Goal: Task Accomplishment & Management: Use online tool/utility

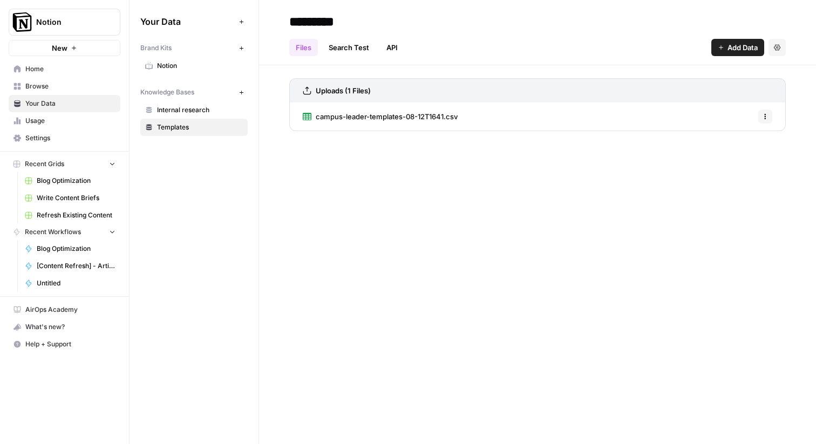
click at [46, 68] on span "Home" at bounding box center [70, 69] width 90 height 10
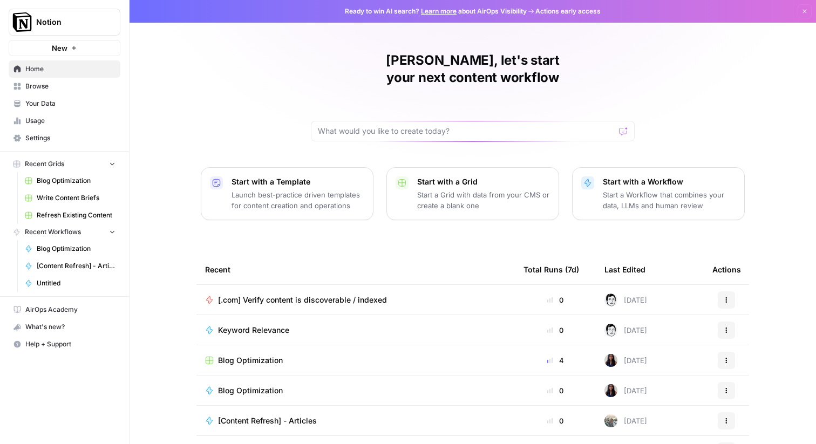
click at [443, 11] on link "Learn more" at bounding box center [439, 11] width 36 height 8
click at [805, 12] on icon "button" at bounding box center [805, 12] width 4 height 4
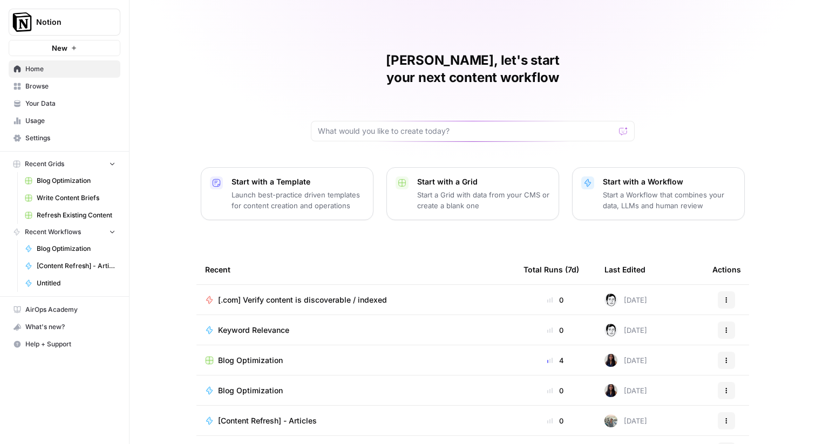
click at [298, 189] on p "Launch best-practice driven templates for content creation and operations" at bounding box center [298, 200] width 133 height 22
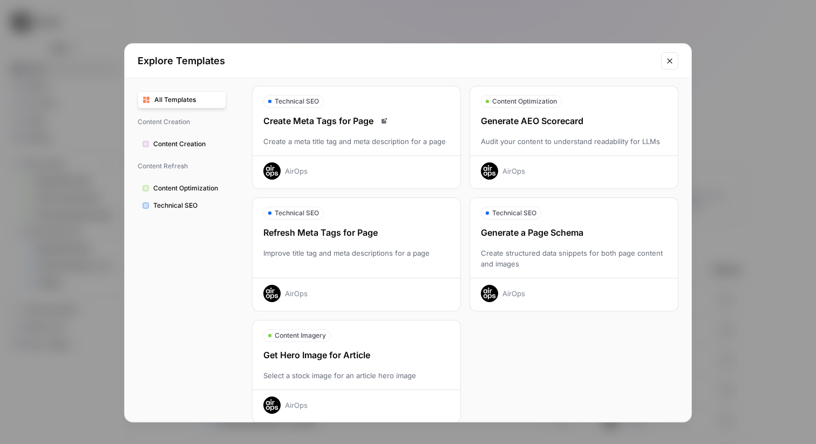
scroll to position [295, 0]
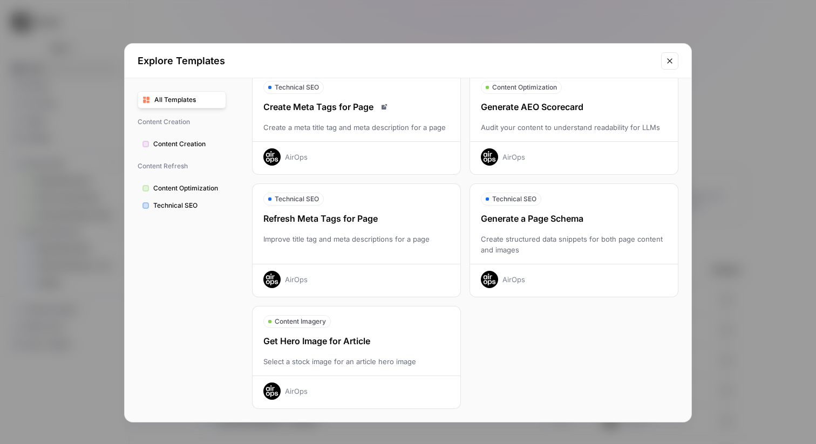
click at [183, 138] on button "Content Creation" at bounding box center [182, 143] width 89 height 17
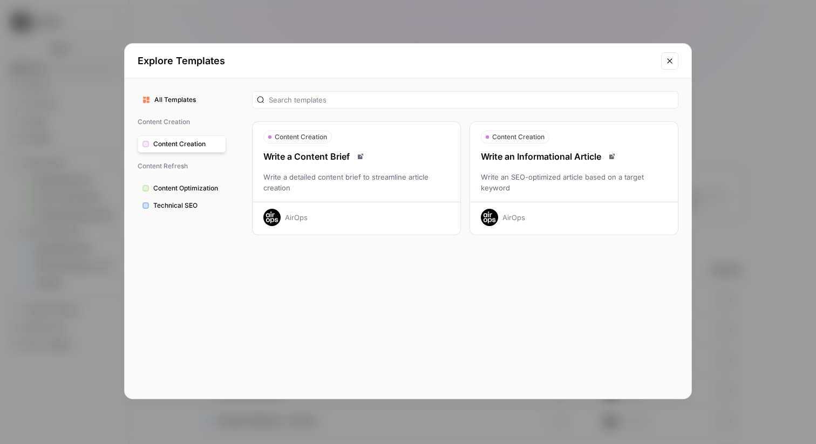
click at [173, 186] on span "Content Optimization" at bounding box center [187, 188] width 68 height 10
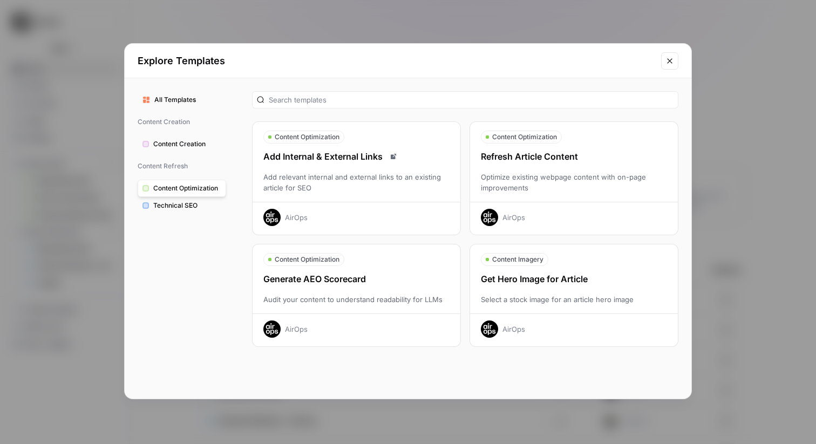
click at [181, 204] on span "Technical SEO" at bounding box center [187, 206] width 68 height 10
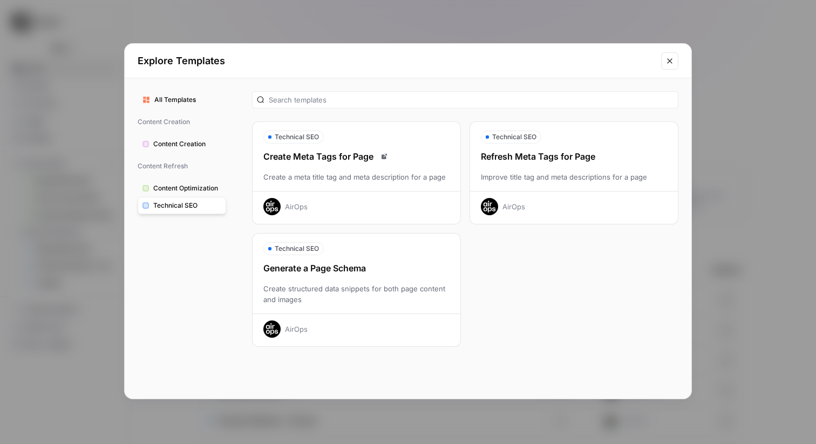
click at [673, 62] on icon "Close modal" at bounding box center [669, 61] width 9 height 9
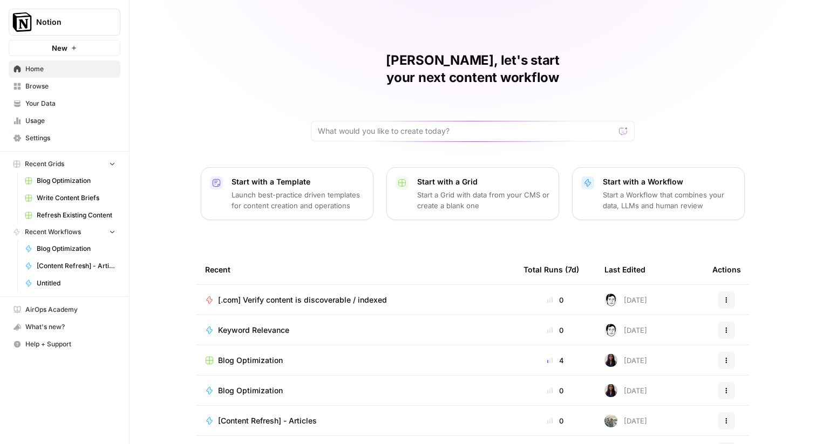
click at [234, 86] on div "Nicholas, let's start your next content workflow Start with a Template Launch b…" at bounding box center [473, 257] width 686 height 514
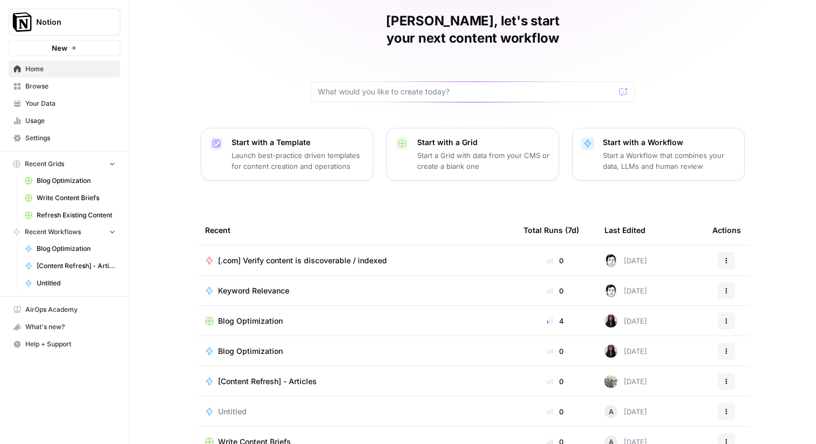
scroll to position [52, 0]
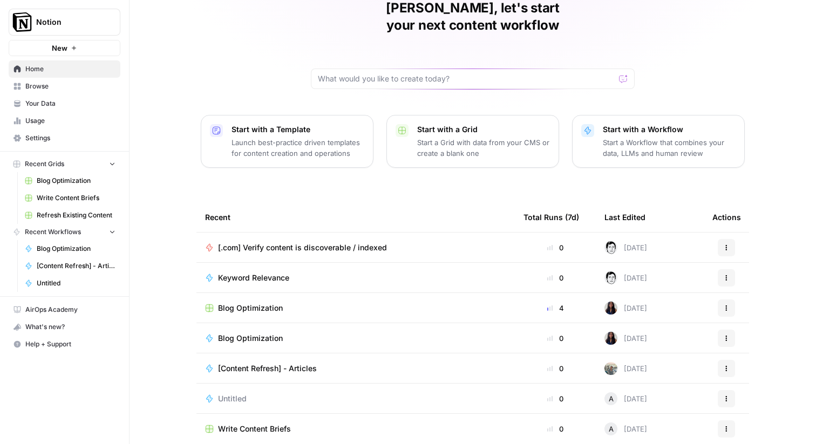
click at [626, 332] on div "[DATE]" at bounding box center [625, 338] width 43 height 13
click at [225, 393] on span "Untitled" at bounding box center [232, 398] width 29 height 11
click at [234, 424] on span "Write Content Briefs" at bounding box center [254, 429] width 73 height 11
click at [450, 174] on div "Nicholas, let's start your next content workflow Start with a Template Launch b…" at bounding box center [473, 205] width 686 height 514
click at [727, 244] on icon "button" at bounding box center [726, 247] width 6 height 6
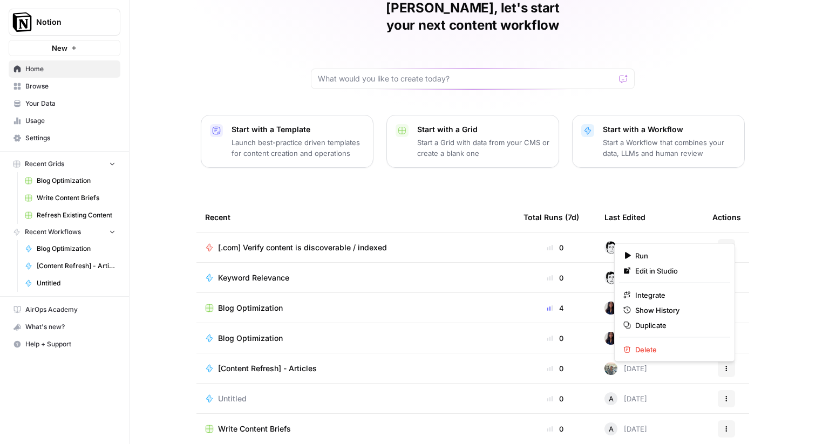
click at [725, 244] on icon "button" at bounding box center [726, 247] width 6 height 6
click at [679, 293] on span "Integrate" at bounding box center [678, 295] width 86 height 11
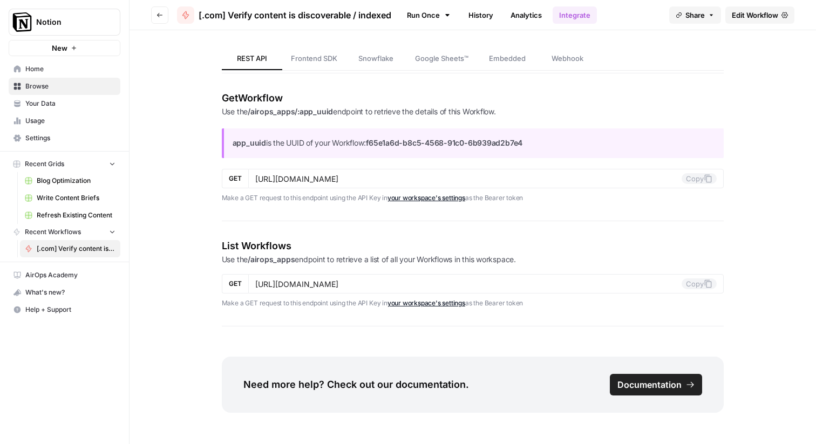
scroll to position [1285, 0]
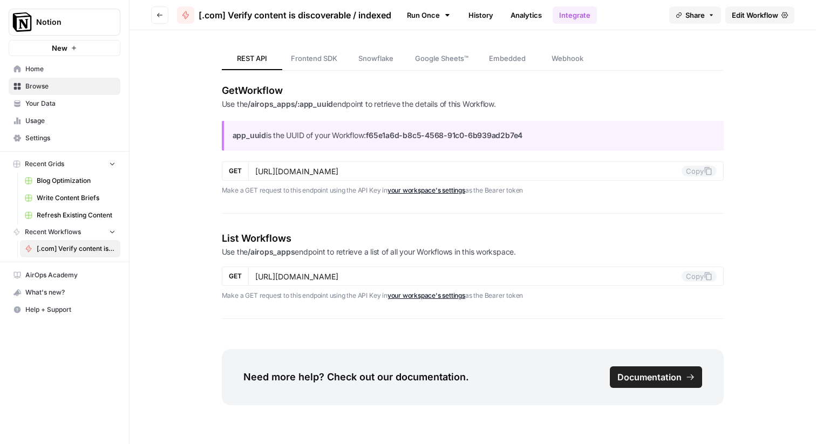
click at [376, 55] on span "Snowflake" at bounding box center [375, 58] width 35 height 11
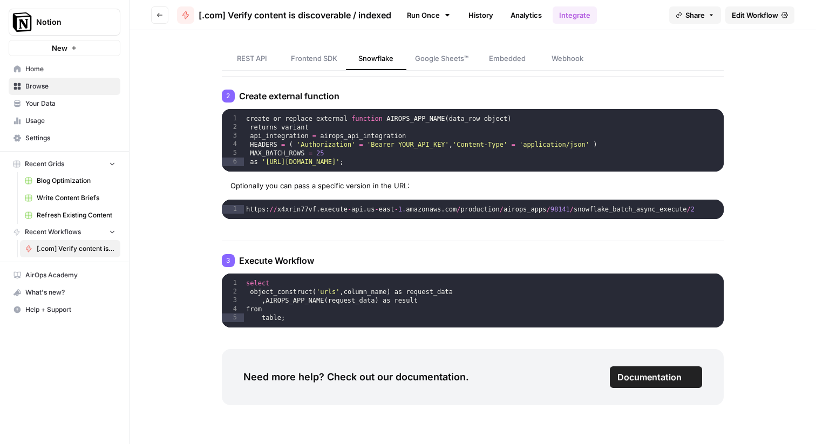
scroll to position [159, 0]
click at [437, 59] on span "Google Sheets™" at bounding box center [441, 58] width 53 height 11
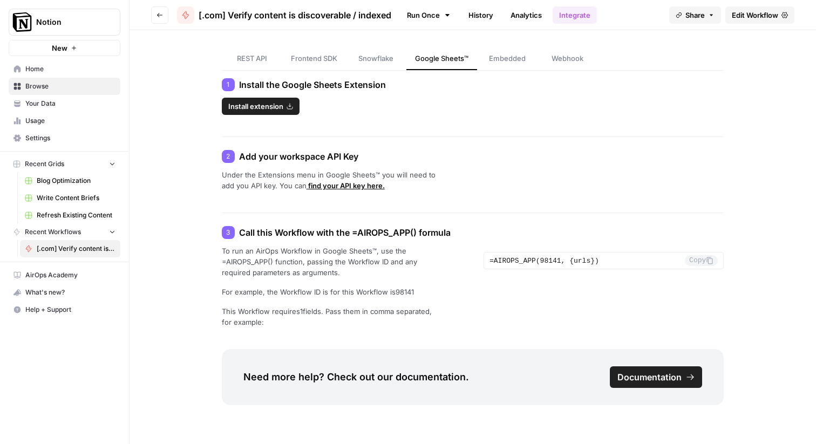
click at [500, 68] on link "Embedded" at bounding box center [507, 58] width 60 height 23
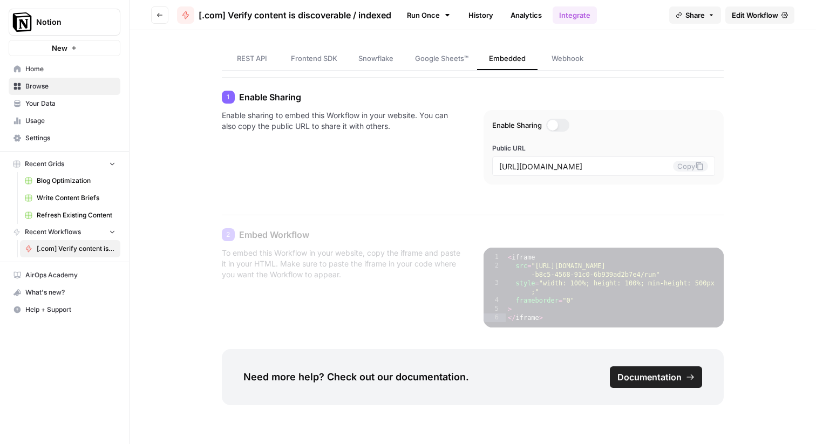
click at [560, 53] on span "Webhook" at bounding box center [568, 58] width 32 height 11
click at [370, 153] on p "Enable sharing to embed this Workflow in your website. You can also copy the pu…" at bounding box center [342, 151] width 240 height 83
click at [55, 246] on span "[.com] Verify content is discoverable / indexed" at bounding box center [76, 249] width 79 height 10
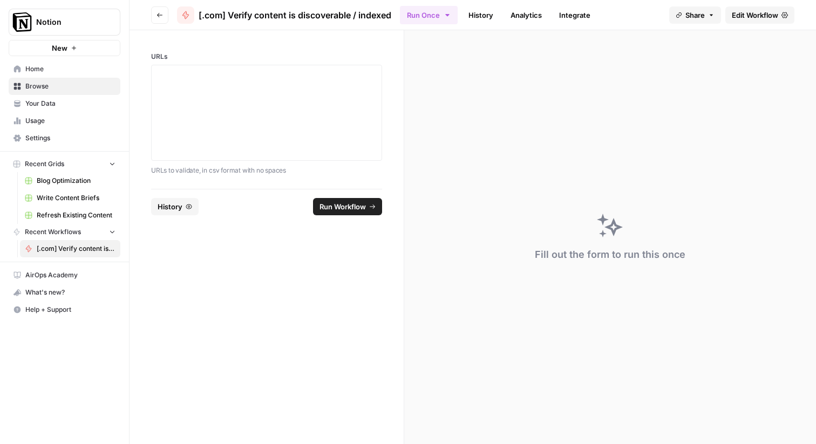
click at [739, 17] on span "Edit Workflow" at bounding box center [755, 15] width 46 height 11
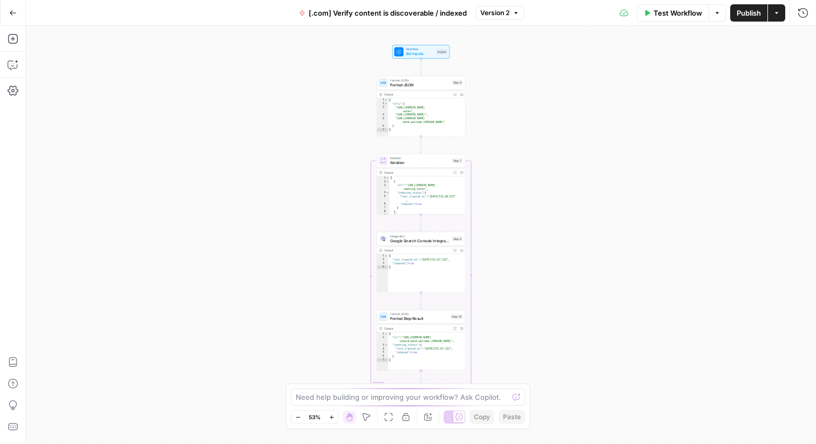
click at [17, 48] on div "Add Steps Copilot Settings AirOps Academy Help Give Feedback Shortcuts" at bounding box center [13, 235] width 26 height 418
click at [16, 44] on button "Add Steps" at bounding box center [12, 38] width 17 height 17
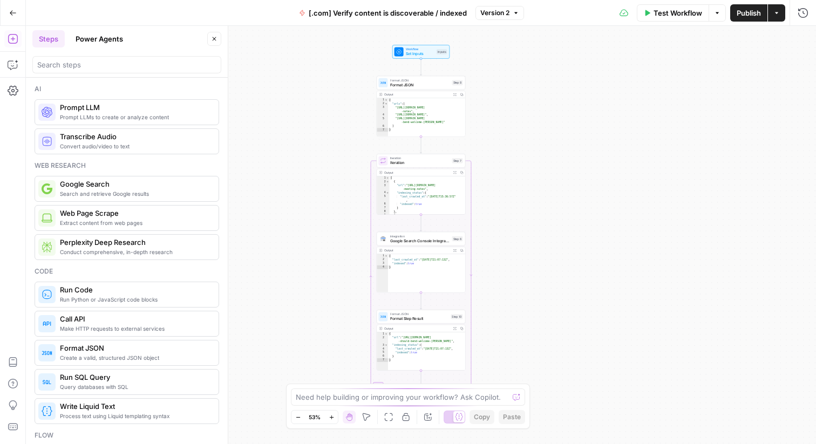
click at [99, 33] on button "Power Agents" at bounding box center [99, 38] width 60 height 17
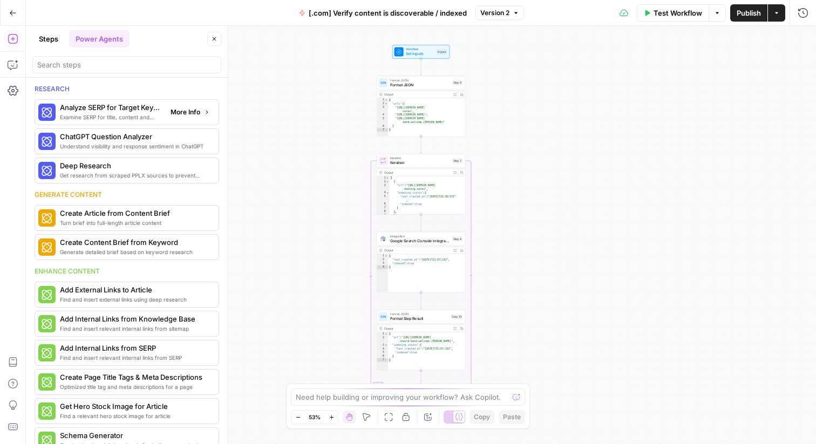
click at [191, 110] on span "More Info" at bounding box center [186, 112] width 30 height 10
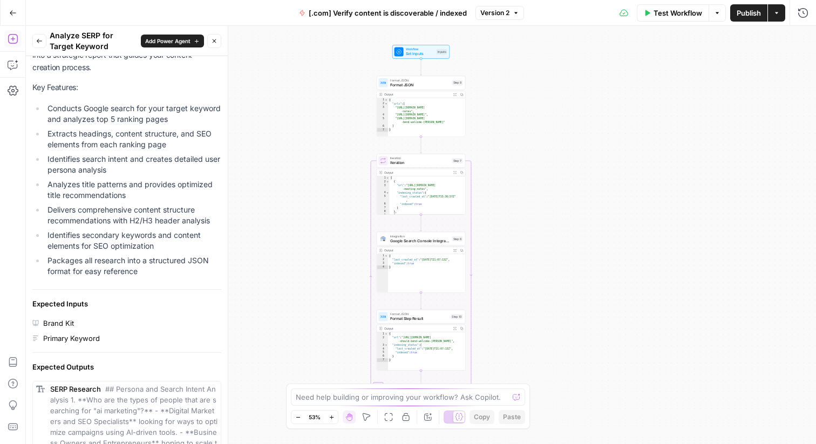
scroll to position [321, 0]
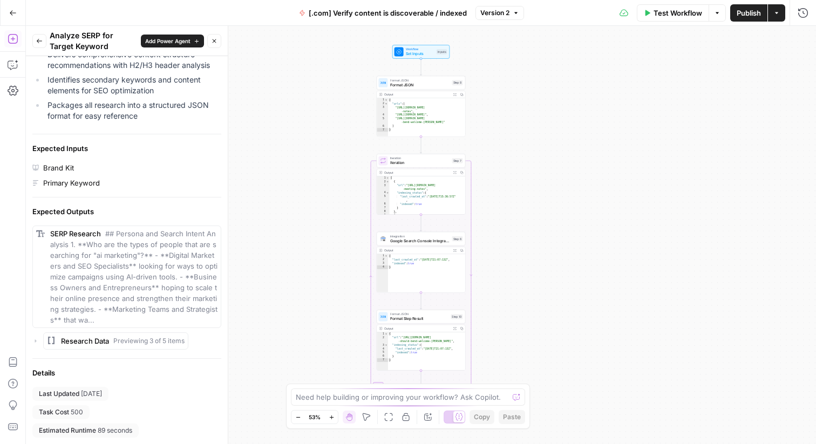
click at [151, 170] on div "Brand Kit" at bounding box center [126, 167] width 189 height 11
click at [109, 257] on span "## Persona and Search Intent Analysis 1. **Who are the types of people that are…" at bounding box center [133, 276] width 167 height 95
click at [108, 232] on span "## Persona and Search Intent Analysis 1. **Who are the types of people that are…" at bounding box center [133, 276] width 167 height 95
click at [57, 167] on div "Brand Kit" at bounding box center [58, 167] width 31 height 11
click at [115, 172] on div "Brand Kit" at bounding box center [126, 167] width 189 height 11
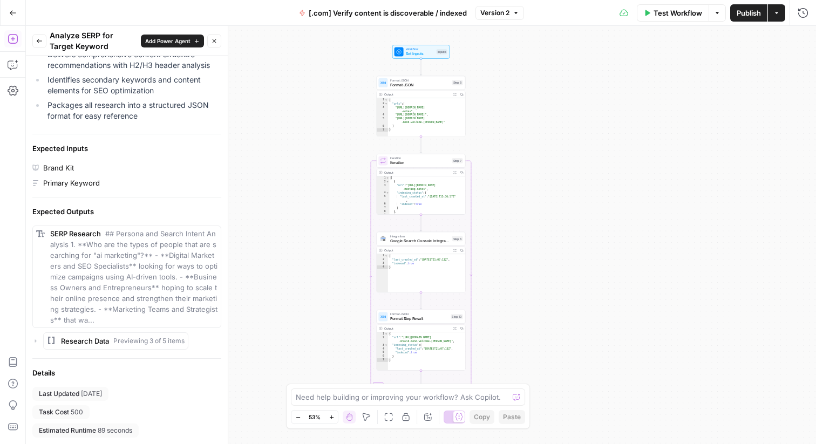
click at [192, 39] on button "Add Power Agent" at bounding box center [172, 41] width 63 height 13
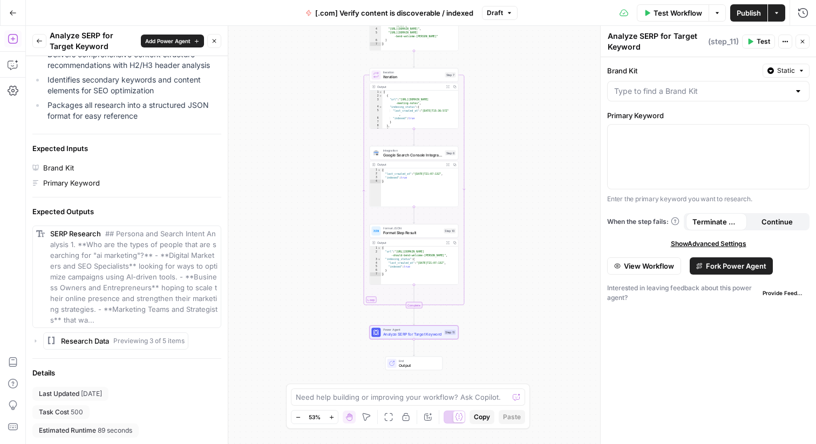
click at [518, 268] on div "Workflow Set Inputs Inputs Format JSON Format JSON Step 8 Output Expand Output …" at bounding box center [421, 235] width 790 height 418
click at [444, 335] on div "Power Agent Analyze SERP for Target Keyword Step 11 Copy step Delete step Add N…" at bounding box center [413, 333] width 84 height 10
click at [425, 326] on div "Copy step Delete step Add Note Test" at bounding box center [428, 322] width 58 height 10
click at [425, 323] on icon "button" at bounding box center [422, 321] width 5 height 5
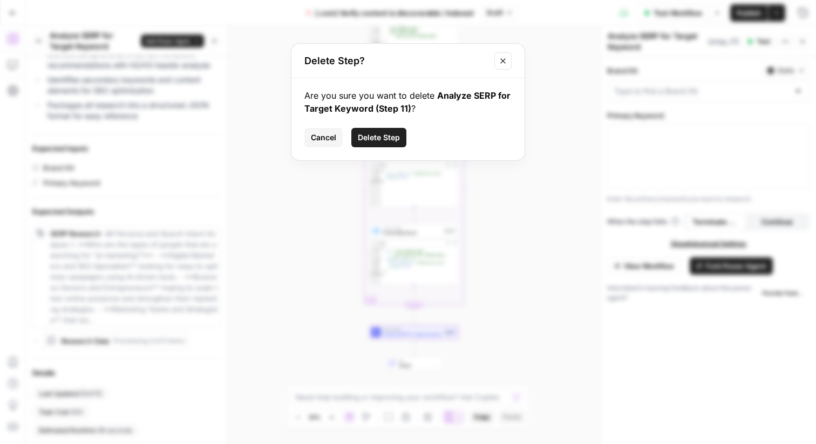
click at [382, 135] on span "Delete Step" at bounding box center [379, 137] width 42 height 11
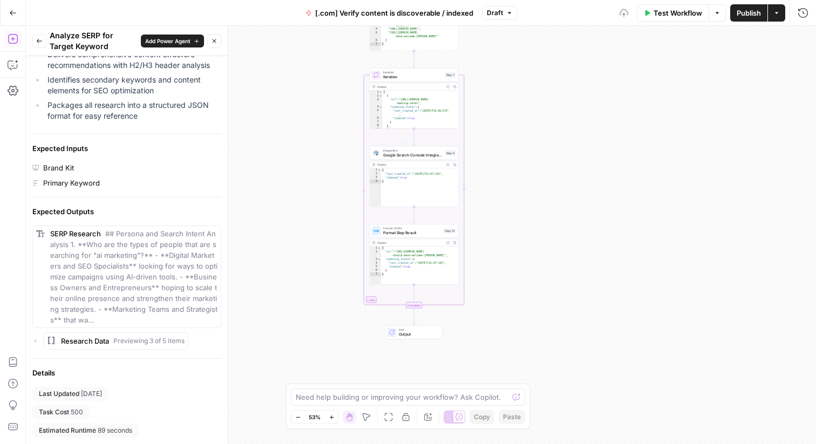
click at [541, 232] on div "Workflow Set Inputs Inputs Format JSON Format JSON Step 8 Output Expand Output …" at bounding box center [421, 235] width 790 height 418
click at [605, 56] on div "Workflow Set Inputs Inputs Format JSON Format JSON Step 8 Output Expand Output …" at bounding box center [421, 235] width 790 height 418
click at [39, 39] on icon "button" at bounding box center [39, 41] width 6 height 6
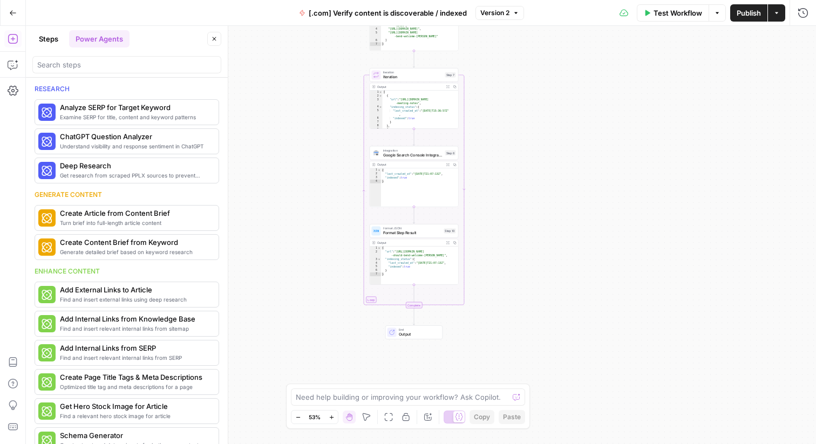
click at [51, 38] on button "Steps" at bounding box center [48, 38] width 32 height 17
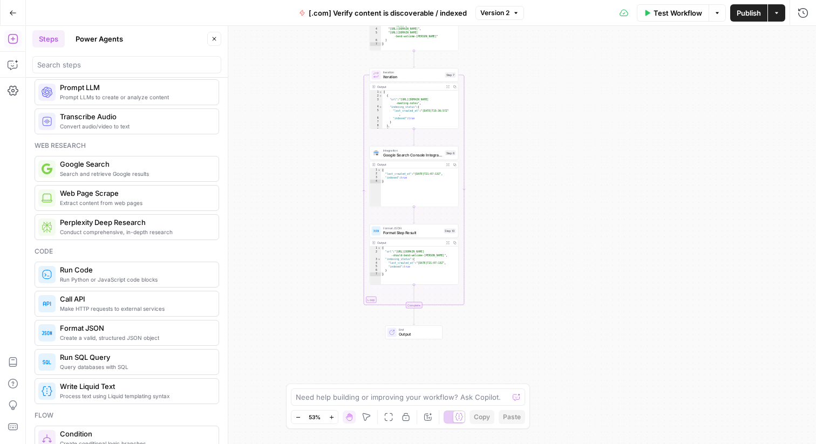
scroll to position [17, 0]
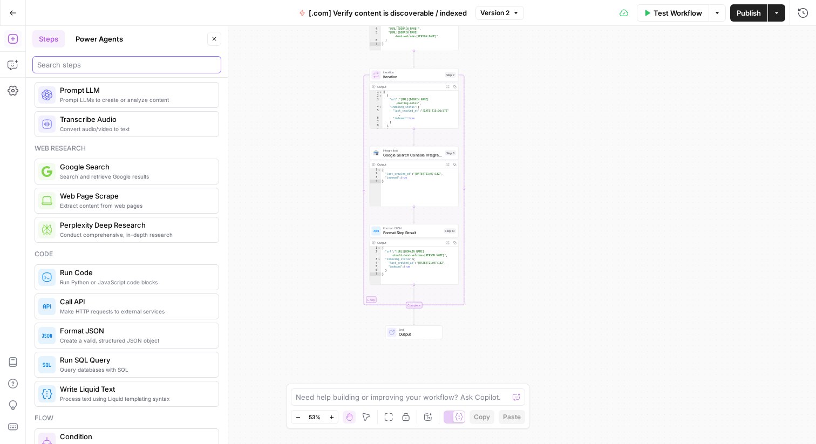
click at [98, 63] on input "search" at bounding box center [126, 64] width 179 height 11
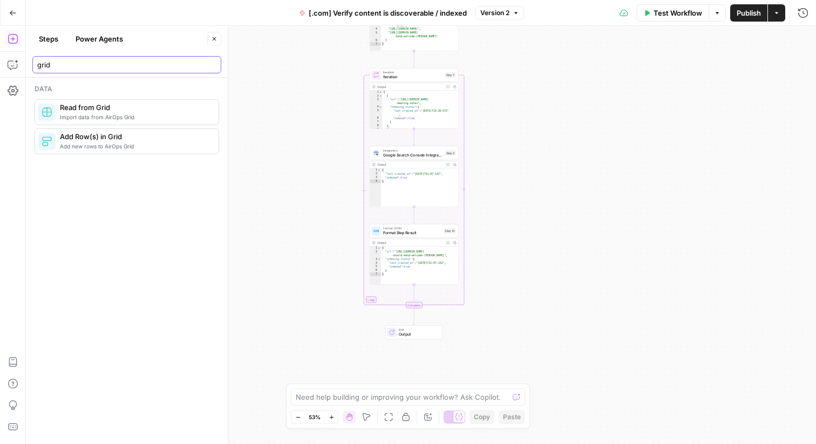
type input "grid"
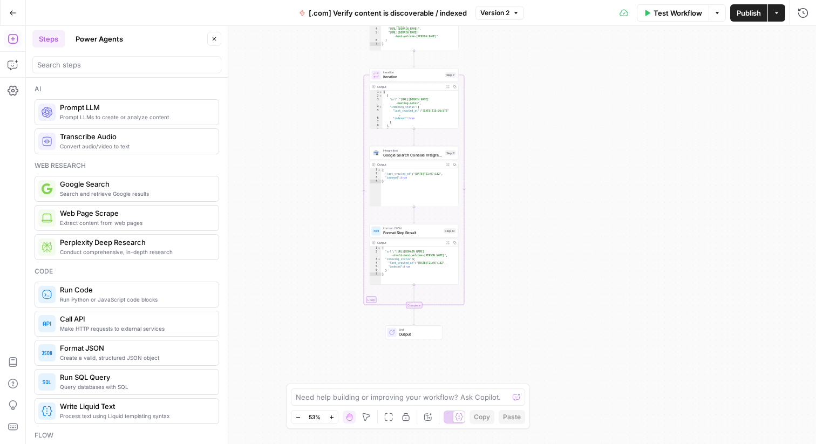
click at [281, 138] on div "Workflow Set Inputs Inputs Format JSON Format JSON Step 8 Output Expand Output …" at bounding box center [421, 235] width 790 height 418
click at [108, 72] on div at bounding box center [126, 64] width 189 height 17
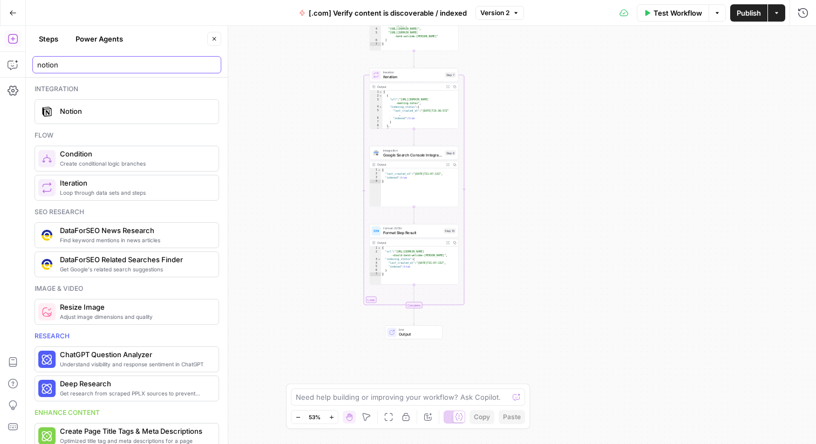
type input "notion"
click at [103, 107] on span "Notion" at bounding box center [135, 111] width 150 height 11
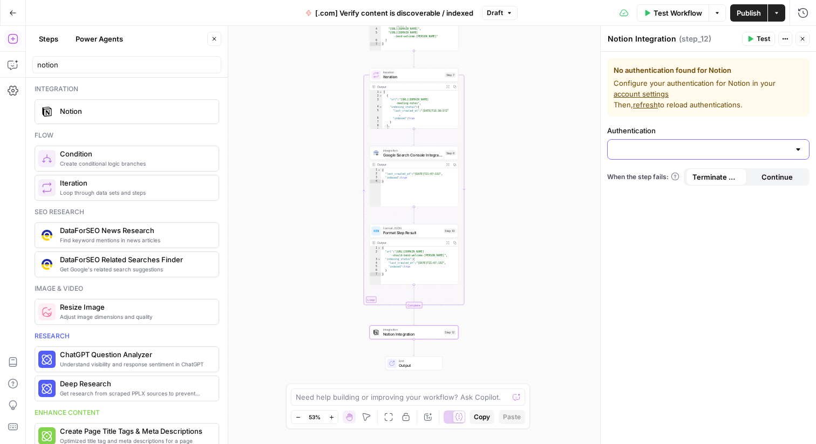
click at [648, 145] on input "Authentication" at bounding box center [701, 149] width 175 height 11
click at [649, 180] on span "﹢ Create New" at bounding box center [706, 176] width 180 height 11
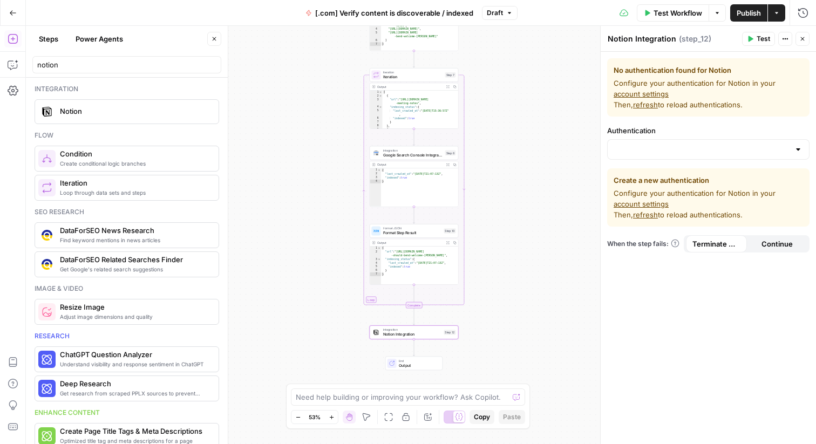
click at [280, 69] on div "Workflow Set Inputs Inputs Format JSON Format JSON Step 8 Output Expand Output …" at bounding box center [421, 235] width 790 height 418
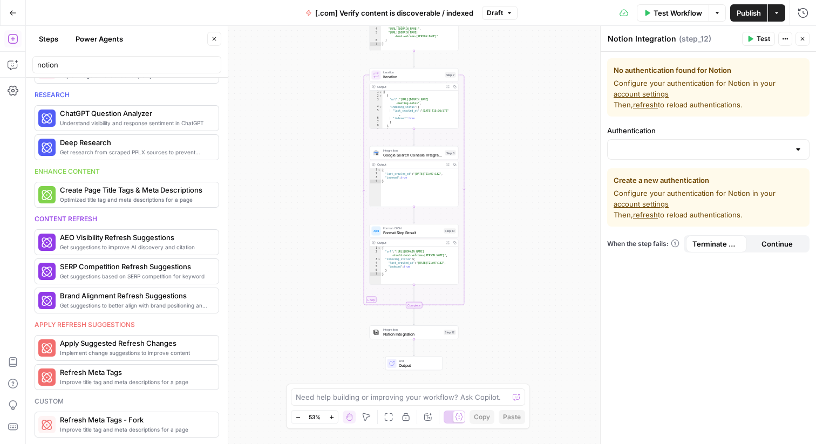
click at [86, 39] on button "Power Agents" at bounding box center [99, 38] width 60 height 17
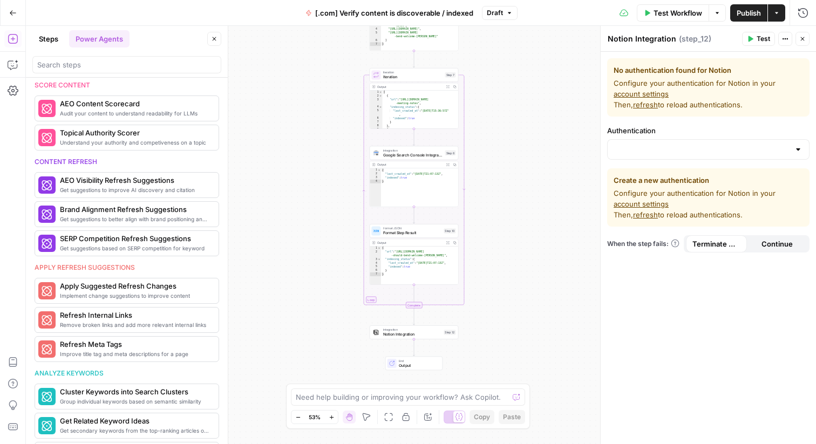
scroll to position [515, 0]
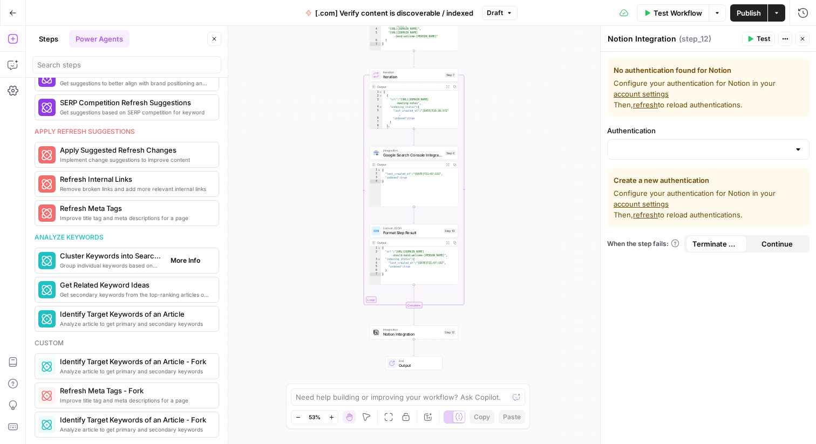
click at [127, 265] on span "Group individual keywords based on semantic similarity" at bounding box center [111, 265] width 102 height 9
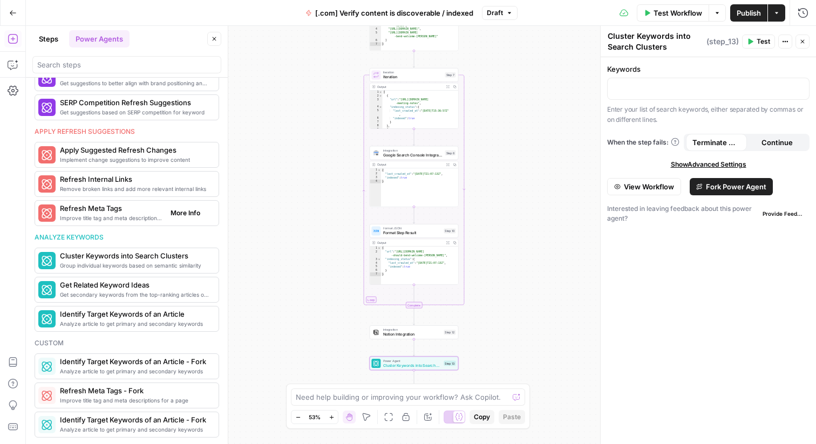
click at [121, 216] on span "Improve title tag and meta descriptions for a page" at bounding box center [111, 218] width 102 height 9
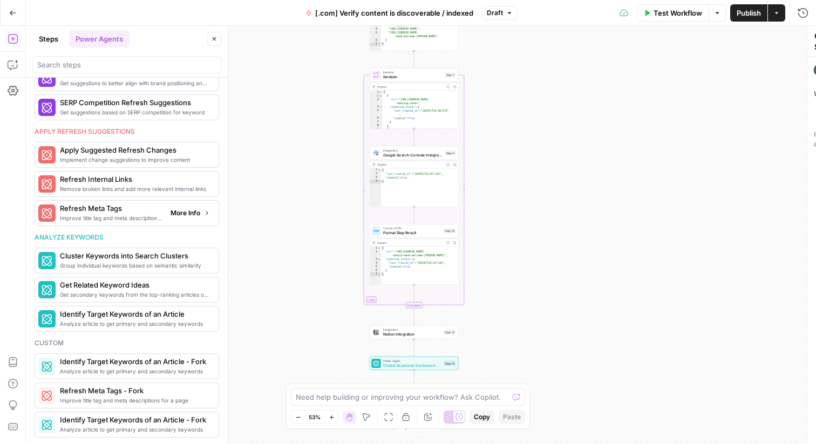
type textarea "Refresh Meta Tags"
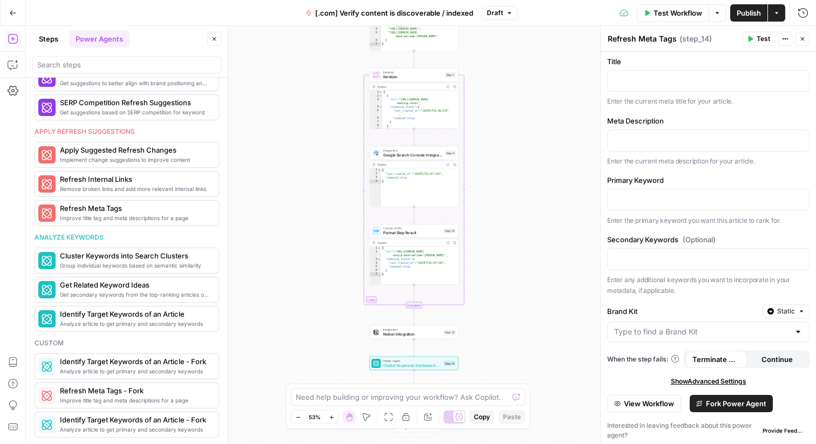
scroll to position [0, 0]
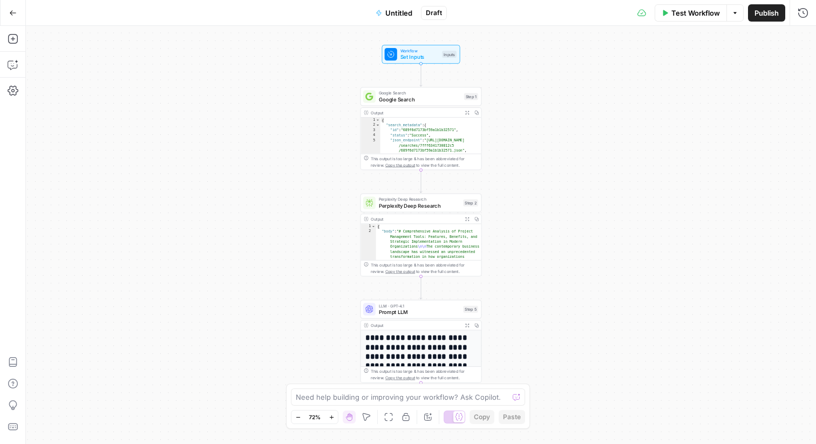
click at [568, 165] on div "Workflow Set Inputs Inputs Google Search Google Search Step 1 Output Expand Out…" at bounding box center [421, 235] width 790 height 418
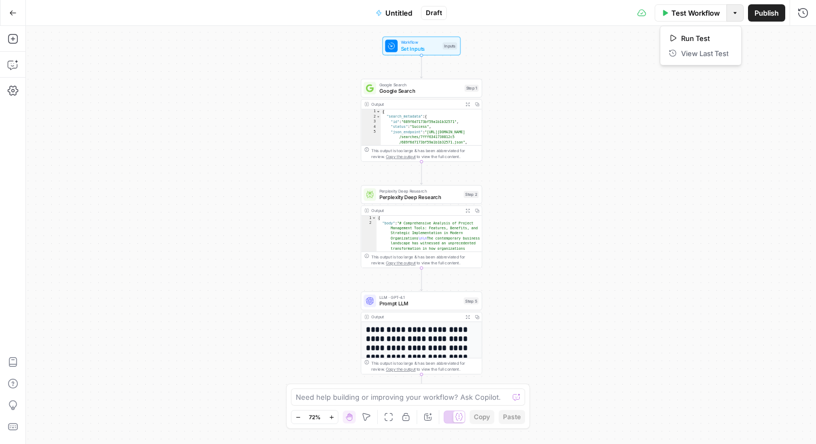
click at [734, 12] on icon "button" at bounding box center [734, 13] width 3 height 2
click at [529, 142] on div "Workflow Set Inputs Inputs Google Search Google Search Step 1 Output Expand Out…" at bounding box center [421, 235] width 790 height 418
click at [15, 40] on icon "button" at bounding box center [13, 38] width 11 height 11
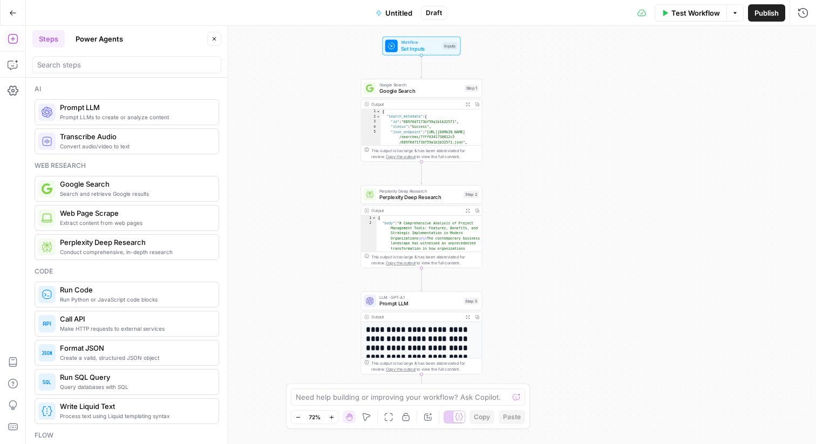
click at [101, 43] on button "Power Agents" at bounding box center [99, 38] width 60 height 17
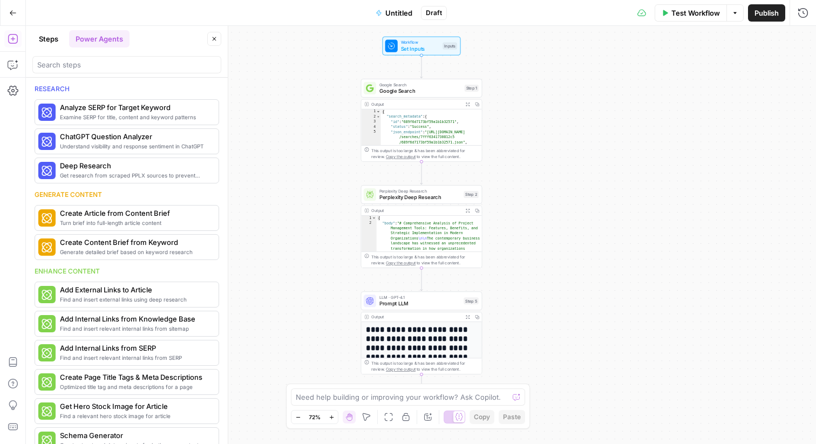
click at [50, 43] on button "Steps" at bounding box center [48, 38] width 32 height 17
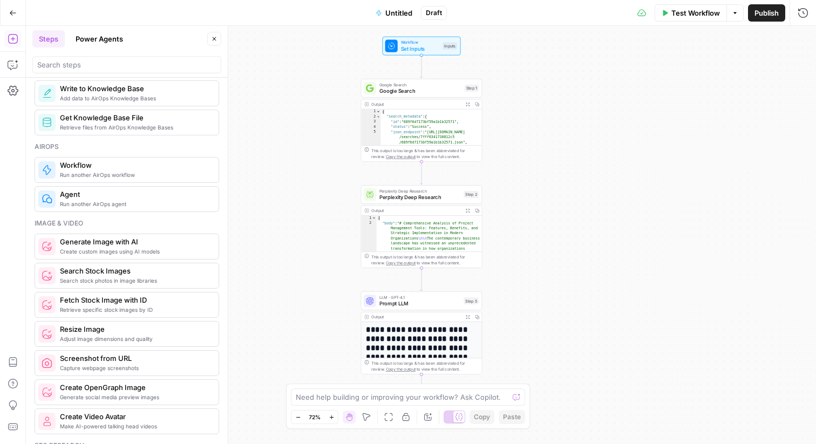
scroll to position [621, 0]
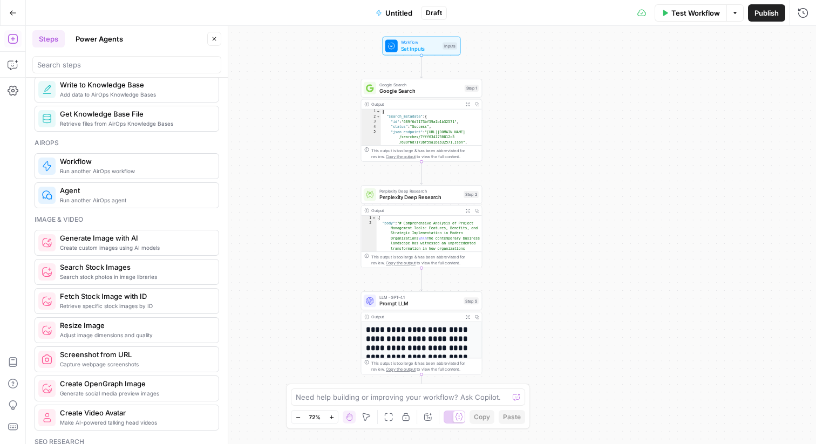
click at [100, 38] on button "Power Agents" at bounding box center [99, 38] width 60 height 17
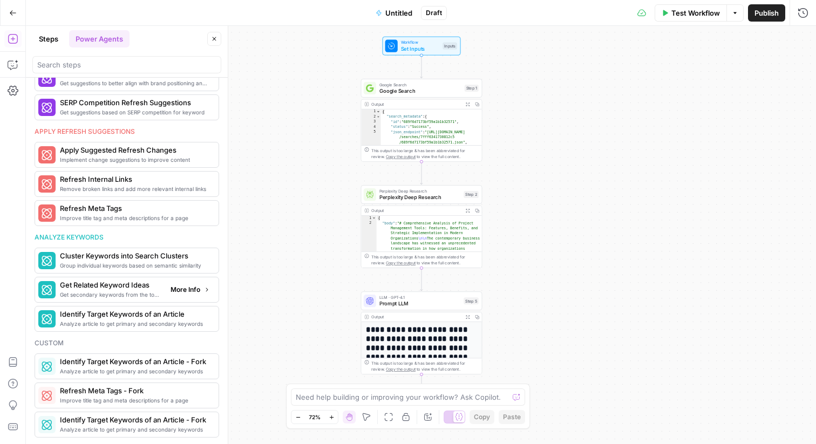
click at [140, 290] on span "Get secondary keywords from the top-ranking articles of a target search term" at bounding box center [111, 294] width 102 height 9
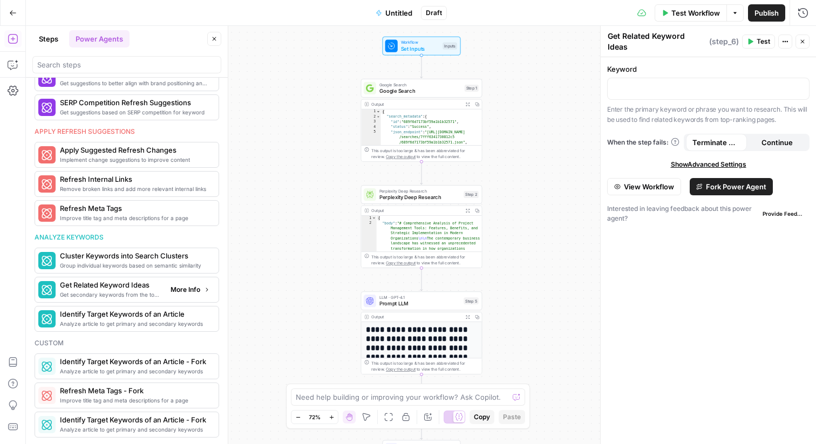
click at [188, 293] on span "More Info" at bounding box center [186, 290] width 30 height 10
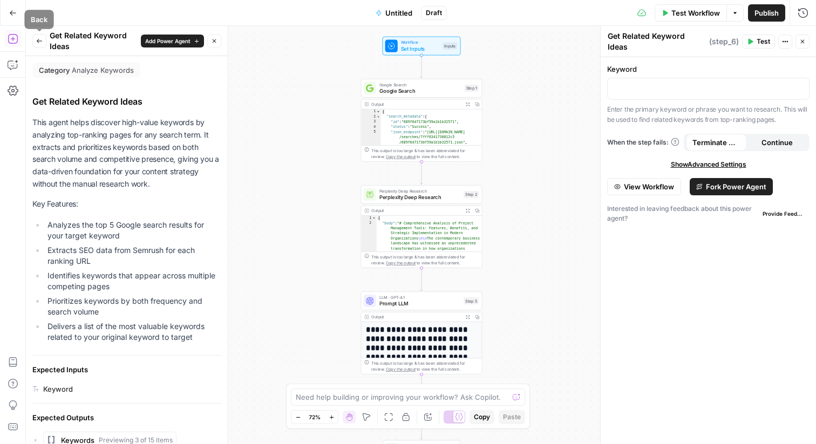
click at [36, 42] on icon "button" at bounding box center [39, 41] width 6 height 6
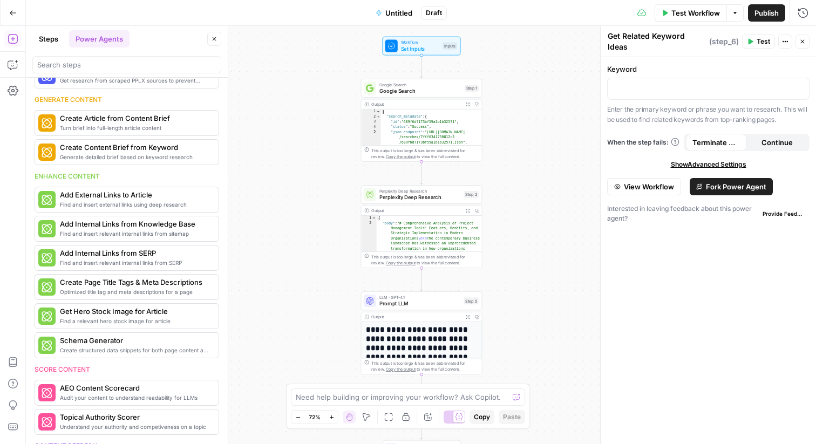
scroll to position [0, 0]
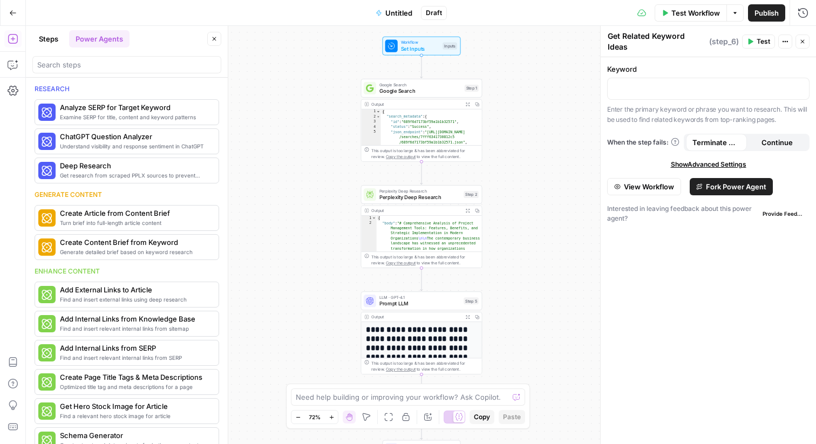
click at [18, 13] on button "Go Back" at bounding box center [12, 12] width 19 height 19
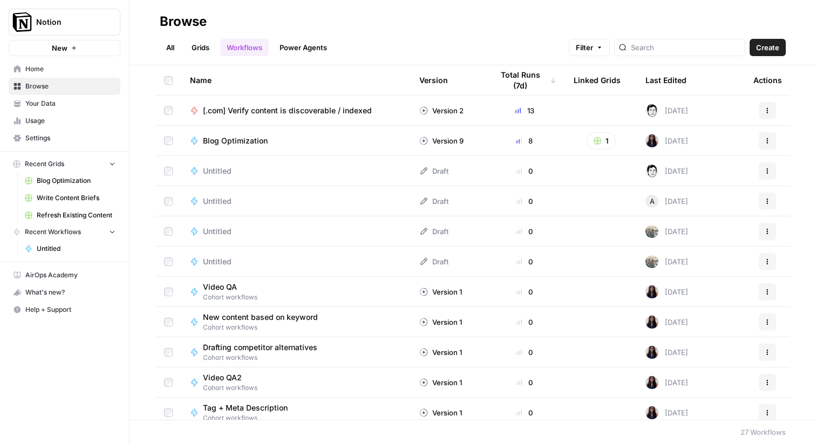
click at [236, 49] on link "Workflows" at bounding box center [244, 47] width 49 height 17
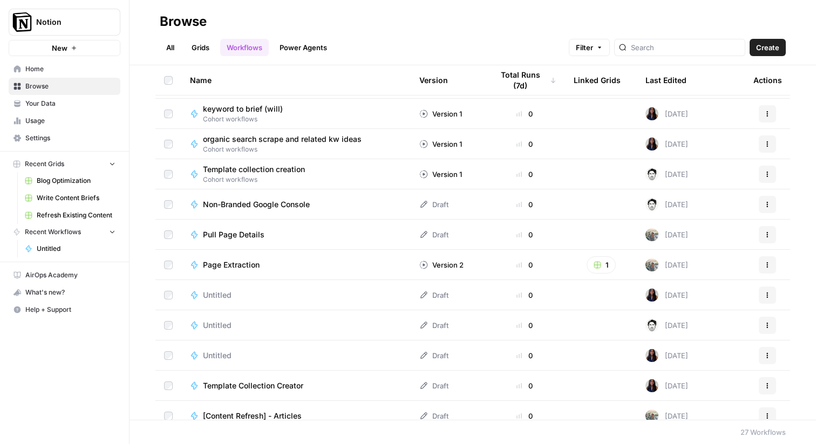
scroll to position [492, 0]
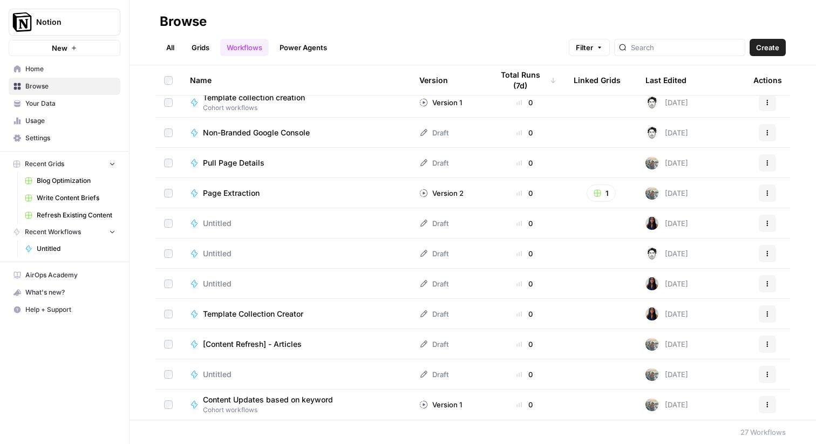
click at [296, 50] on link "Power Agents" at bounding box center [303, 47] width 60 height 17
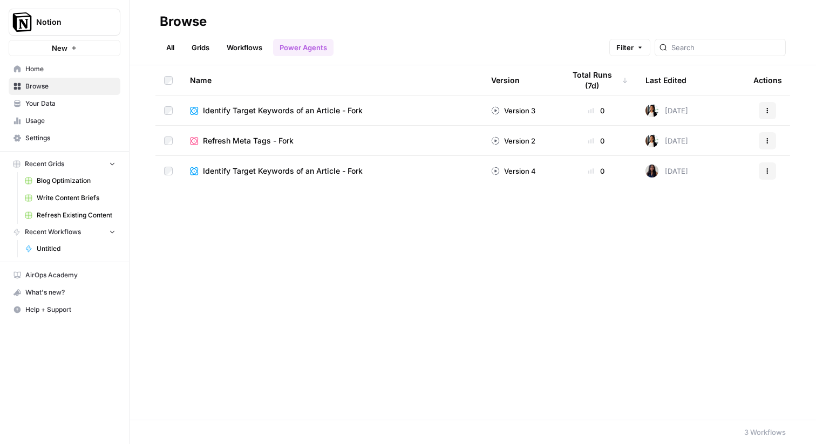
click at [197, 50] on link "Grids" at bounding box center [200, 47] width 31 height 17
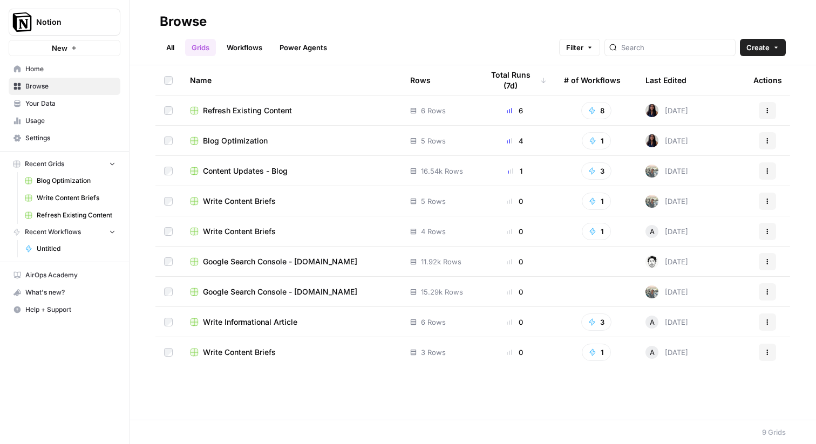
click at [336, 45] on div "All Grids Workflows Power Agents Filter Create" at bounding box center [473, 43] width 626 height 26
click at [326, 39] on link "Power Agents" at bounding box center [303, 47] width 60 height 17
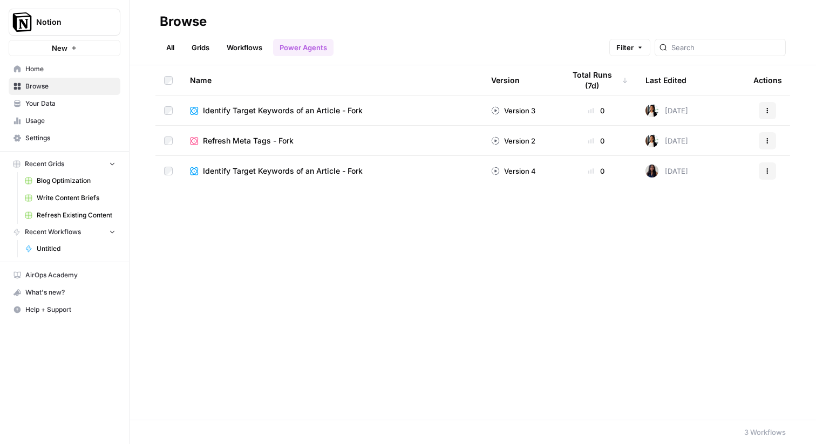
click at [203, 47] on link "Grids" at bounding box center [200, 47] width 31 height 17
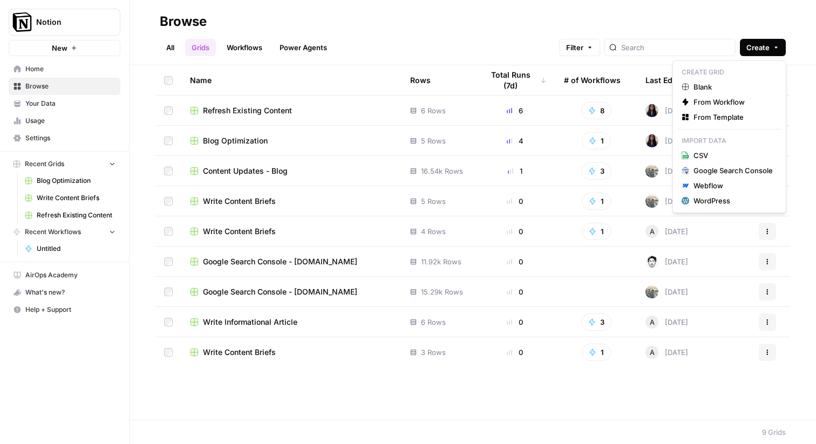
click at [770, 52] on button "Create" at bounding box center [763, 47] width 46 height 17
click at [741, 89] on span "Blank" at bounding box center [732, 86] width 79 height 11
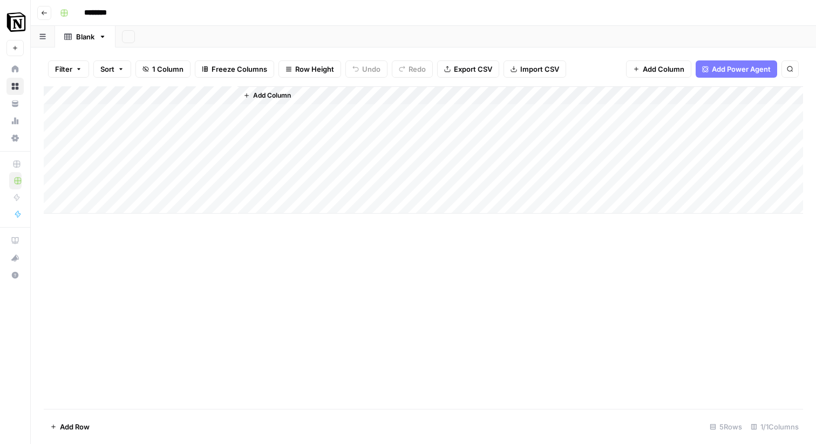
click at [105, 9] on input "********" at bounding box center [109, 12] width 60 height 17
type input "**********"
click at [343, 291] on div "Add Column" at bounding box center [423, 247] width 759 height 323
click at [126, 276] on div "Add Column" at bounding box center [423, 247] width 759 height 323
click at [210, 343] on div "Add Column" at bounding box center [423, 247] width 759 height 323
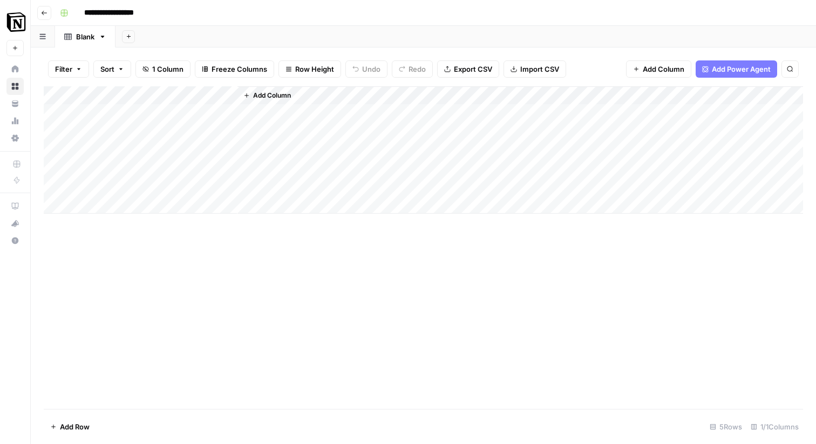
click at [46, 42] on button "button" at bounding box center [43, 36] width 24 height 21
click at [39, 22] on header "**********" at bounding box center [423, 13] width 785 height 26
click at [138, 12] on input "**********" at bounding box center [115, 12] width 73 height 17
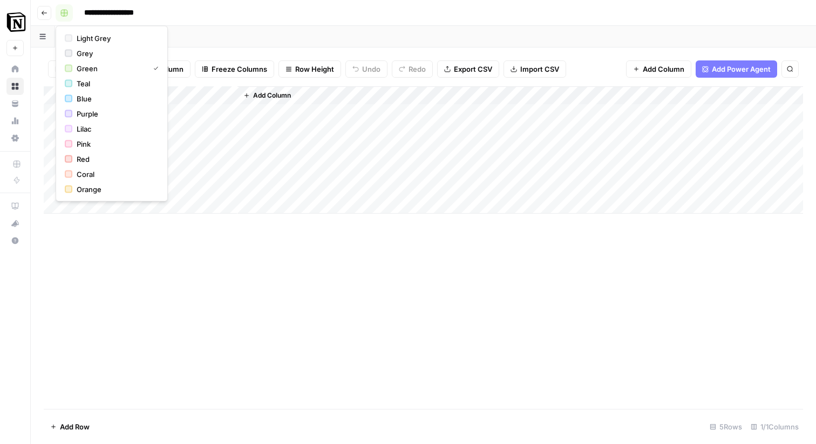
click at [61, 12] on icon "button" at bounding box center [64, 13] width 6 height 6
click at [42, 14] on icon "button" at bounding box center [44, 13] width 6 height 6
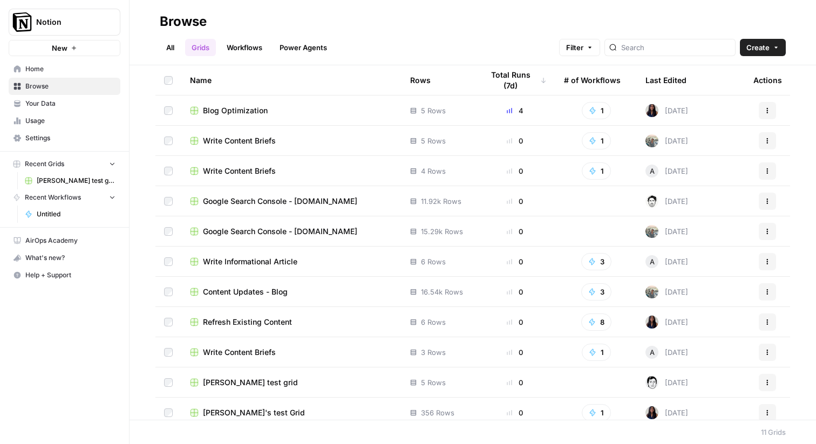
click at [768, 106] on button "Actions" at bounding box center [767, 110] width 17 height 17
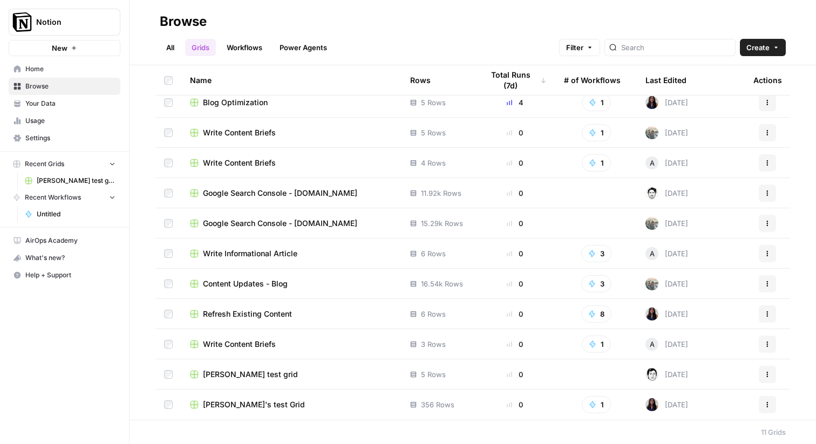
click at [243, 373] on span "[PERSON_NAME] test grid" at bounding box center [250, 374] width 95 height 11
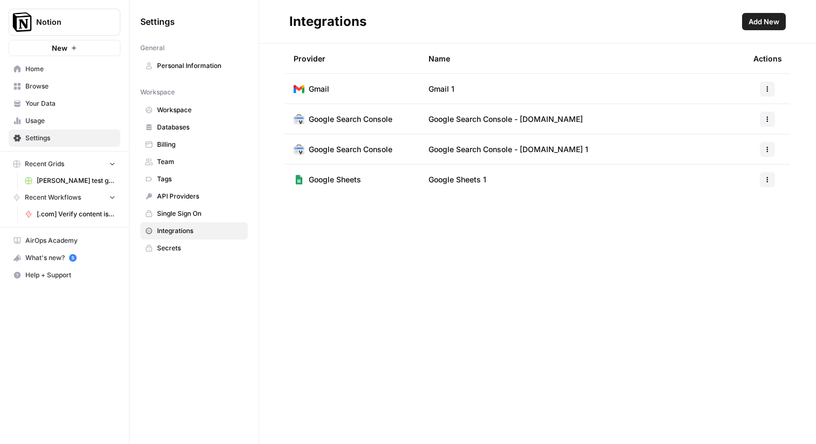
click at [751, 18] on span "Add New" at bounding box center [764, 21] width 31 height 11
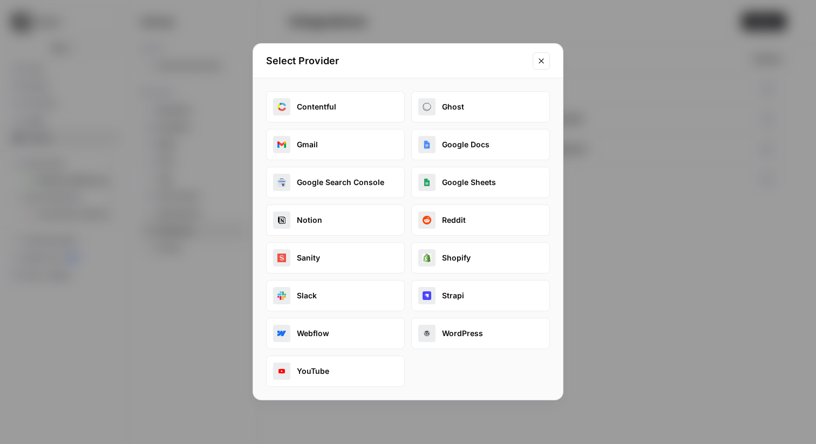
click at [354, 215] on button "Notion" at bounding box center [335, 220] width 139 height 31
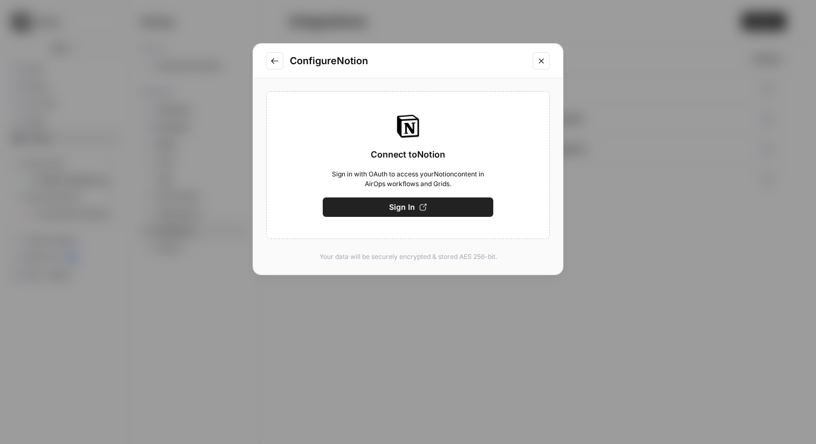
click at [540, 59] on icon "Close modal" at bounding box center [541, 61] width 9 height 9
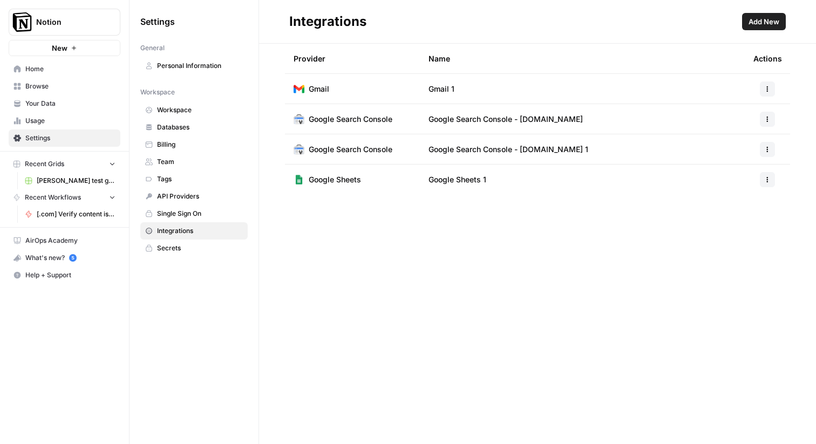
click at [761, 20] on span "Add New" at bounding box center [764, 21] width 31 height 11
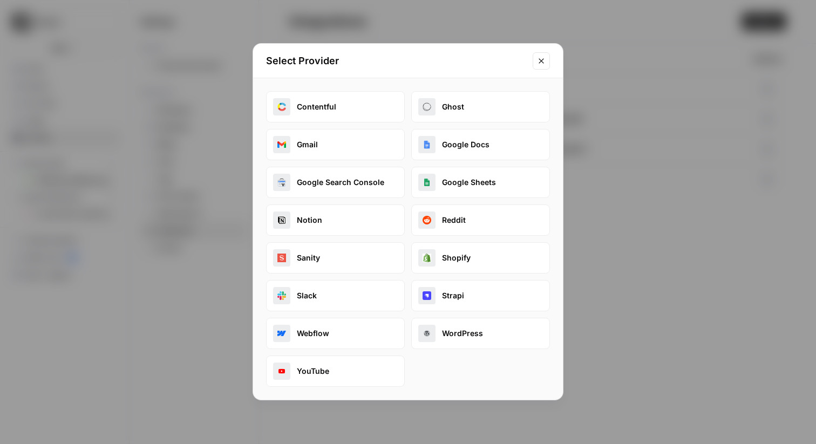
click at [331, 224] on button "Notion" at bounding box center [335, 220] width 139 height 31
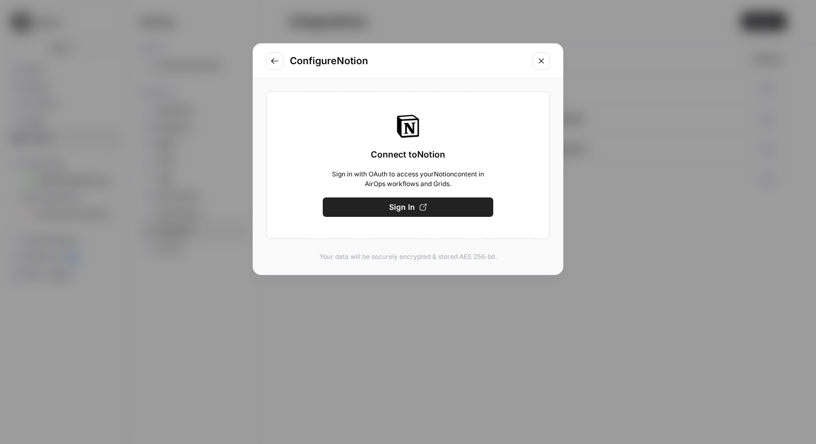
click at [411, 202] on span "Sign In" at bounding box center [402, 207] width 26 height 11
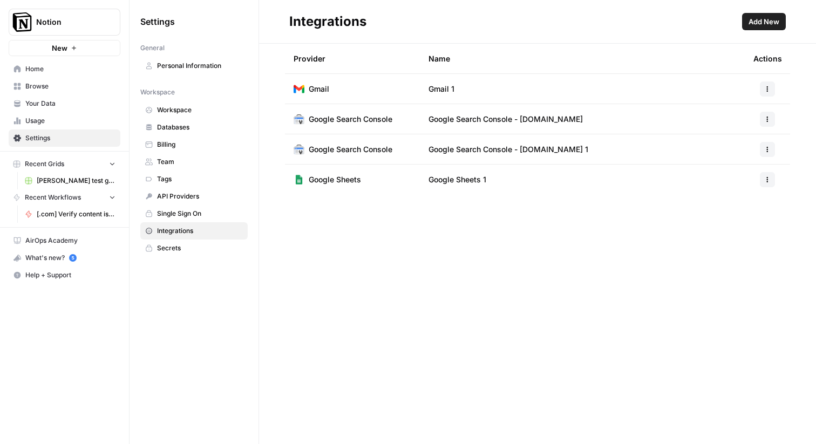
click at [467, 441] on div "Provider Name Actions Gmail Gmail 1 Google Search Console Google Search Console…" at bounding box center [537, 244] width 557 height 400
click at [467, 358] on div "Provider Name Actions Gmail Gmail 1 Google Search Console Google Search Console…" at bounding box center [537, 244] width 557 height 400
click at [450, 246] on div "Provider Name Actions Gmail Gmail 1 Google Search Console Google Search Console…" at bounding box center [537, 244] width 557 height 400
click at [40, 87] on span "Browse" at bounding box center [70, 86] width 90 height 10
click at [502, 36] on header "Integrations Add New" at bounding box center [537, 22] width 557 height 44
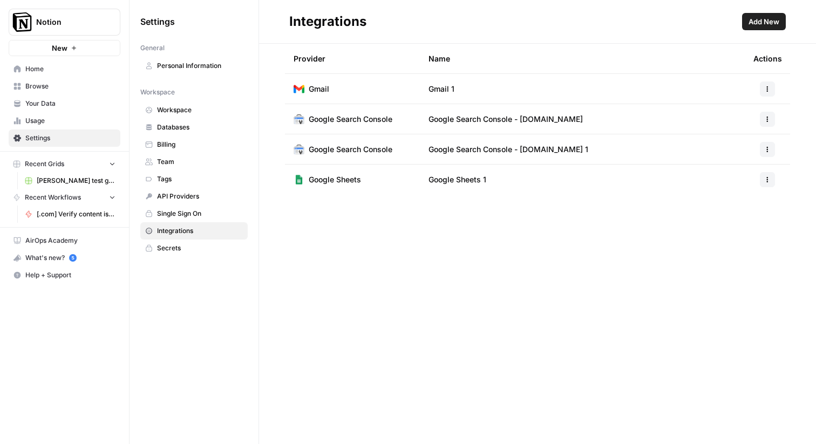
click at [192, 248] on span "Secrets" at bounding box center [200, 248] width 86 height 10
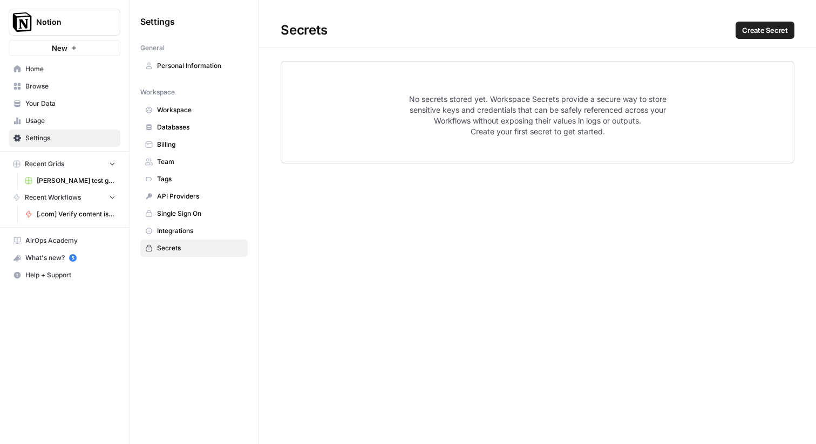
click at [186, 201] on link "API Providers" at bounding box center [193, 196] width 107 height 17
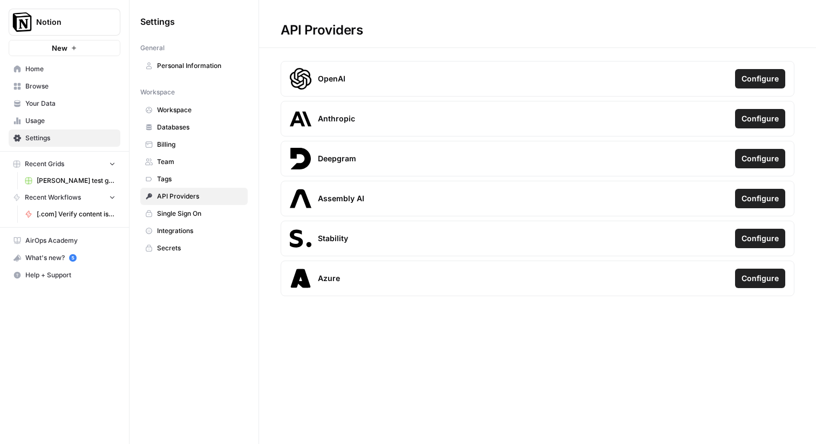
click at [182, 183] on span "Tags" at bounding box center [200, 179] width 86 height 10
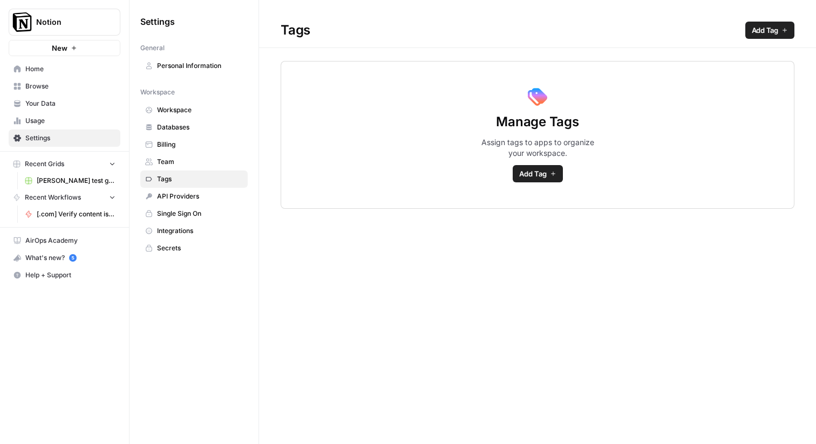
click at [179, 173] on link "Tags" at bounding box center [193, 179] width 107 height 17
click at [178, 166] on span "Team" at bounding box center [200, 162] width 86 height 10
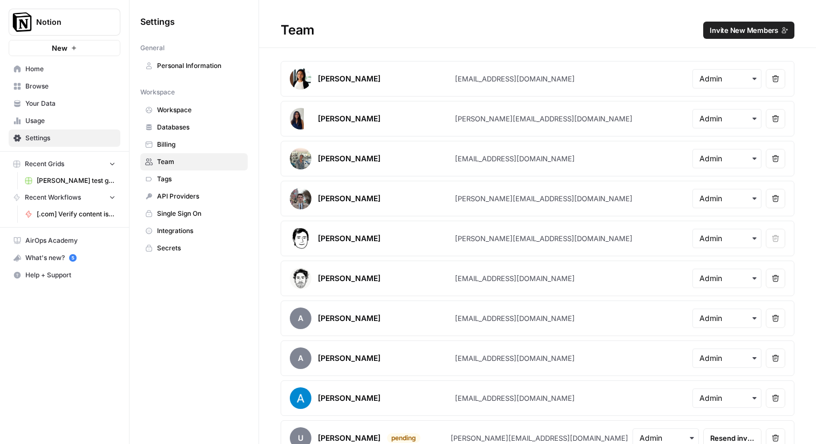
click at [174, 142] on span "Billing" at bounding box center [200, 145] width 86 height 10
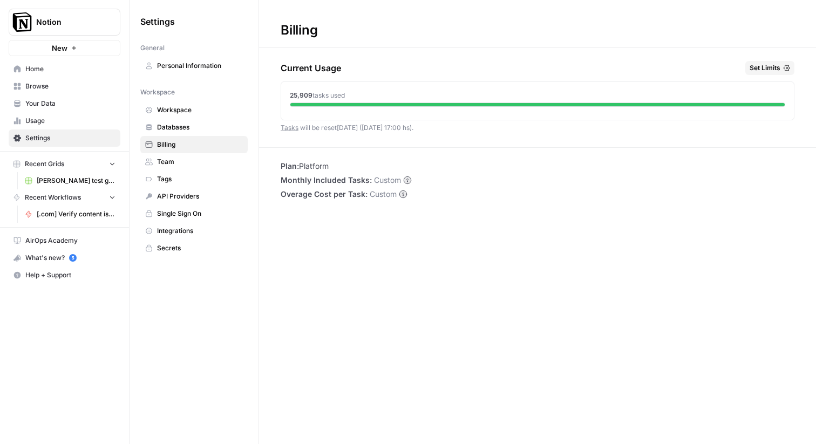
click at [175, 125] on span "Databases" at bounding box center [200, 128] width 86 height 10
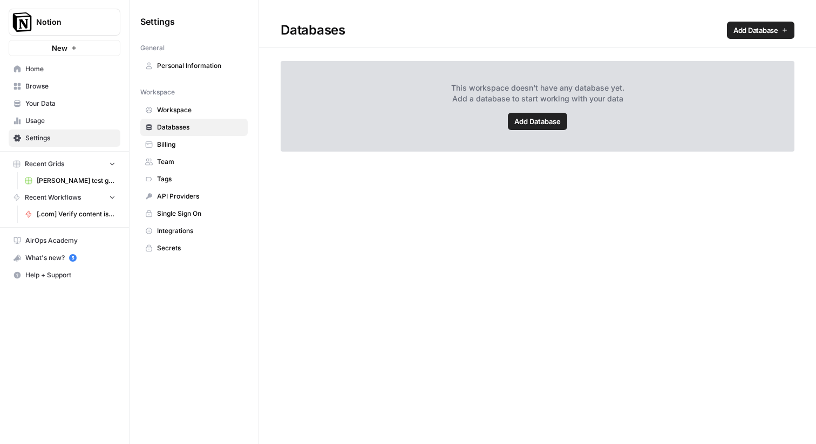
click at [176, 108] on span "Workspace" at bounding box center [200, 110] width 86 height 10
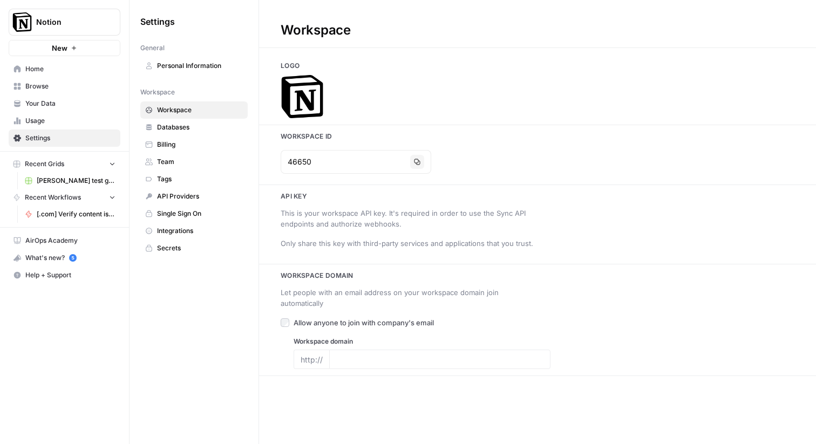
type input "www.notion.com"
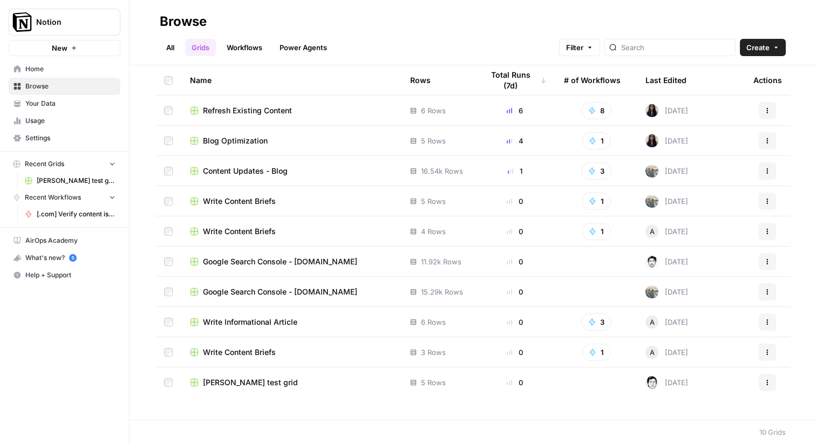
click at [240, 50] on link "Workflows" at bounding box center [244, 47] width 49 height 17
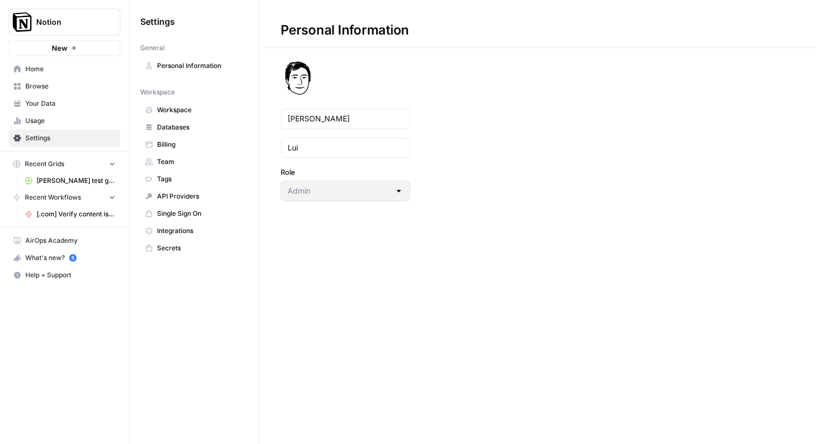
click at [57, 103] on span "Your Data" at bounding box center [70, 104] width 90 height 10
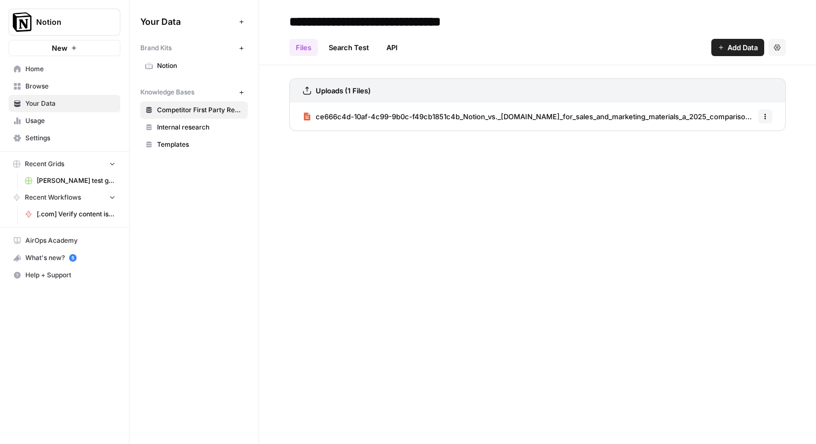
click at [62, 86] on span "Browse" at bounding box center [70, 86] width 90 height 10
